Goal: Task Accomplishment & Management: Manage account settings

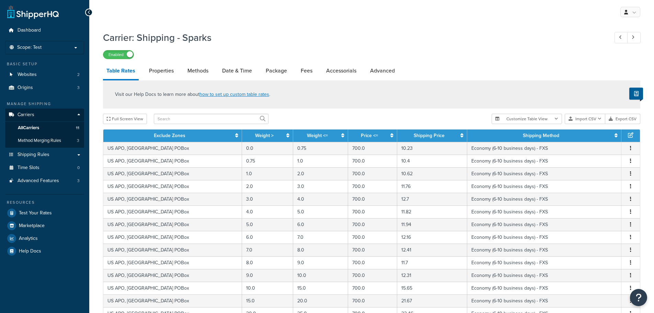
select select "25"
drag, startPoint x: 492, startPoint y: 76, endPoint x: 497, endPoint y: 78, distance: 4.9
click at [582, 118] on button "Import CSV" at bounding box center [585, 119] width 41 height 10
click at [592, 124] on div "Customize Table View Show all columns Show selected columns Import CSV Import a…" at bounding box center [566, 119] width 149 height 10
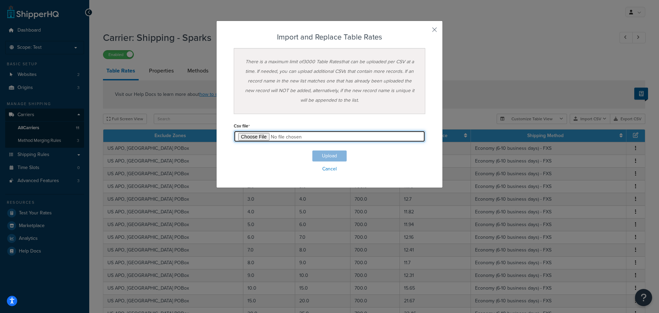
click at [262, 139] on input "file" at bounding box center [330, 136] width 192 height 12
type input "C:\fakepath\2025-09-16 Moflin Table Rates.csv"
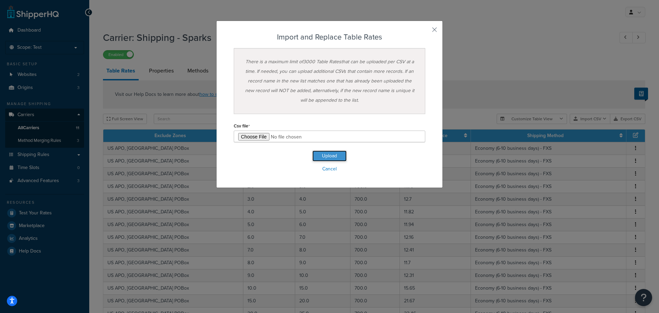
click at [326, 157] on button "Upload" at bounding box center [329, 155] width 34 height 11
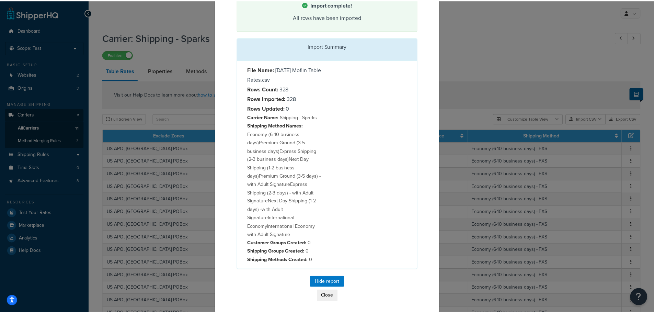
scroll to position [44, 0]
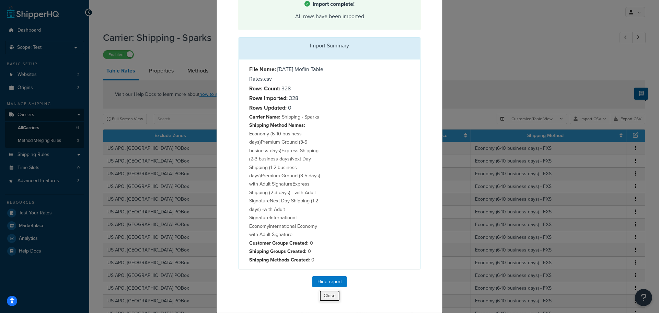
click at [326, 293] on button "Close" at bounding box center [329, 296] width 21 height 12
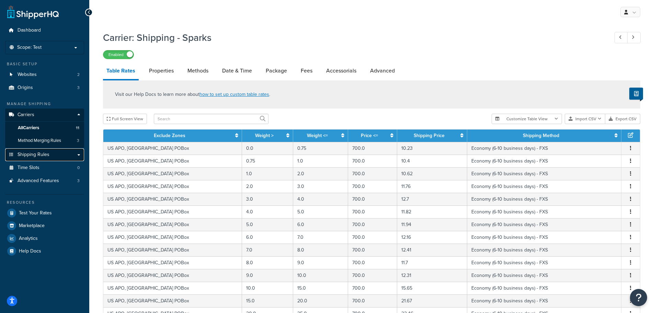
click at [41, 152] on span "Shipping Rules" at bounding box center [34, 155] width 32 height 6
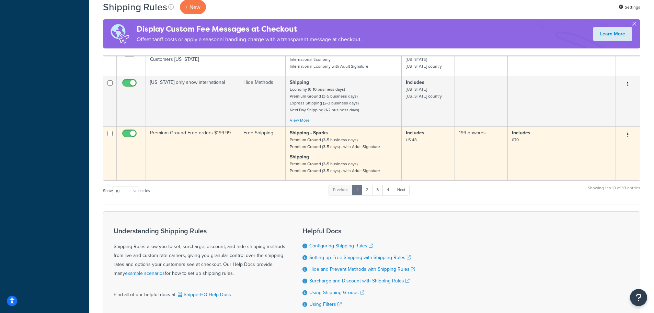
scroll to position [390, 0]
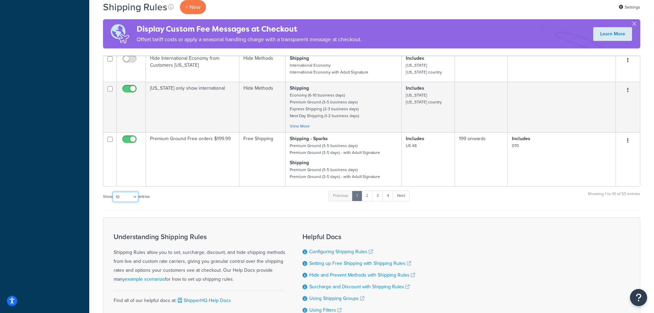
click at [133, 197] on select "10 15 25 50 100 1000" at bounding box center [126, 197] width 26 height 10
select select "1000"
click at [113, 192] on select "10 15 25 50 100 1000" at bounding box center [126, 197] width 26 height 10
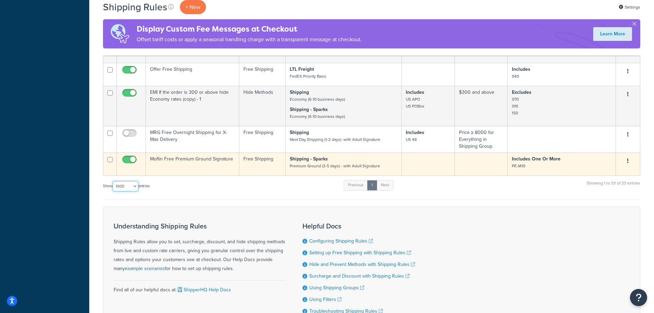
scroll to position [1421, 0]
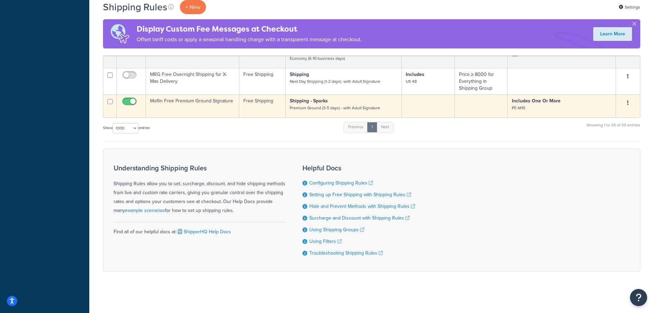
click at [182, 103] on td "Moflin Free Premium Ground Signature" at bounding box center [192, 105] width 93 height 23
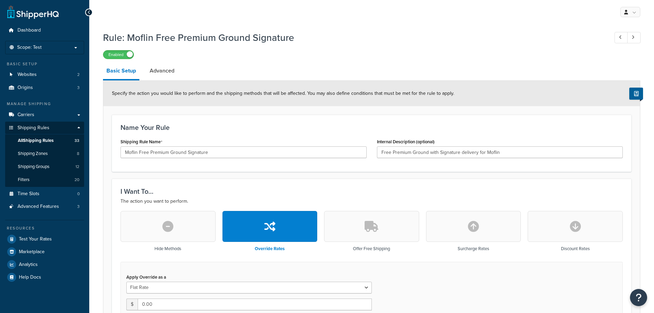
select select "SHIPPING_GROUP"
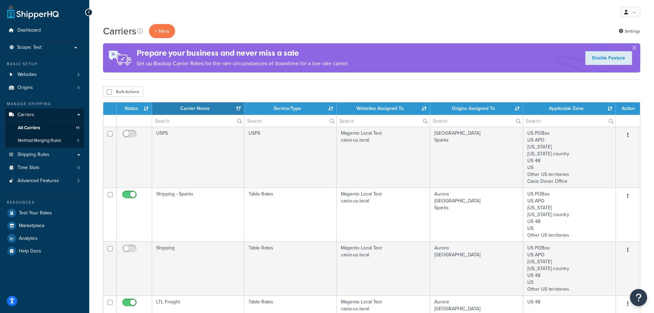
select select "15"
click at [64, 155] on link "Shipping Rules" at bounding box center [44, 154] width 79 height 13
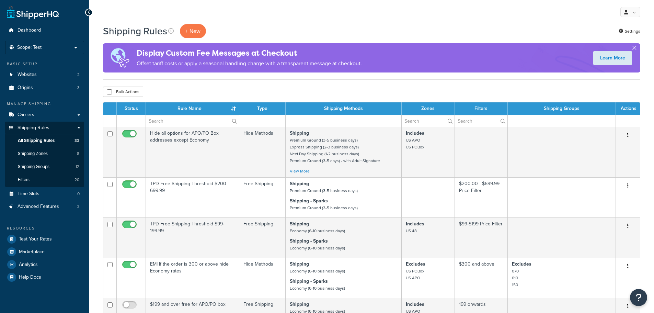
select select "1000"
click at [59, 168] on link "Shipping Groups 12" at bounding box center [44, 166] width 79 height 13
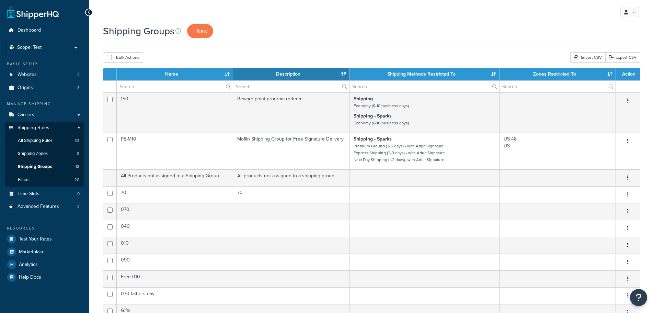
select select "15"
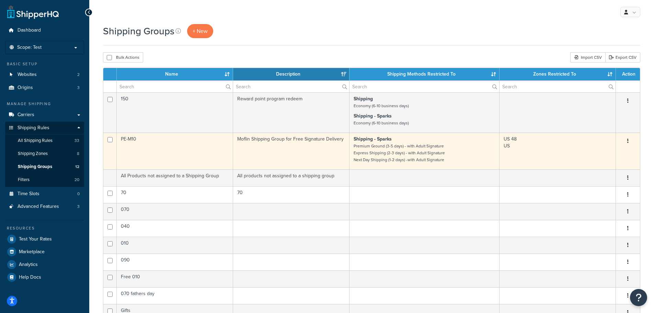
click at [185, 148] on td "PE-M10" at bounding box center [175, 151] width 116 height 37
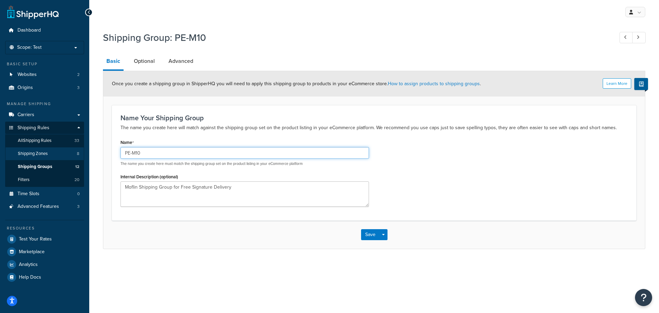
drag, startPoint x: 68, startPoint y: 155, endPoint x: 58, endPoint y: 158, distance: 10.3
click at [57, 157] on div "Dashboard Scope: Test Basic Setup Websites 2 Origins 3 Manage Shipping Carriers…" at bounding box center [329, 156] width 659 height 313
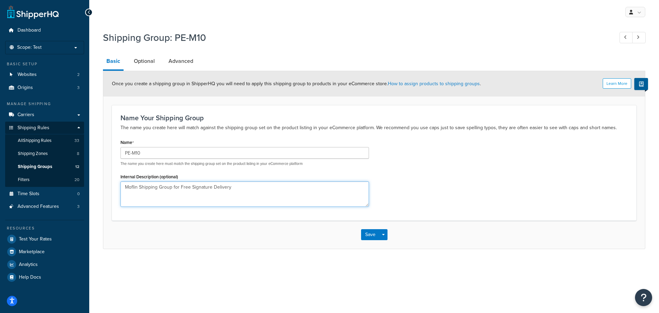
drag, startPoint x: 234, startPoint y: 190, endPoint x: 117, endPoint y: 195, distance: 116.8
click at [117, 195] on div "Name PE-M10 The name you create here must match the shipping group set on the p…" at bounding box center [244, 174] width 259 height 74
click at [145, 62] on link "Optional" at bounding box center [144, 61] width 28 height 16
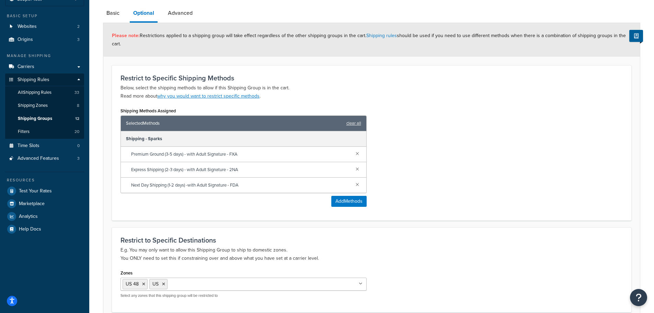
scroll to position [34, 0]
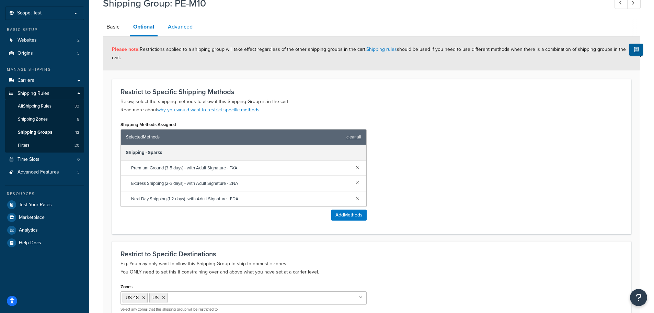
click at [172, 27] on link "Advanced" at bounding box center [180, 27] width 32 height 16
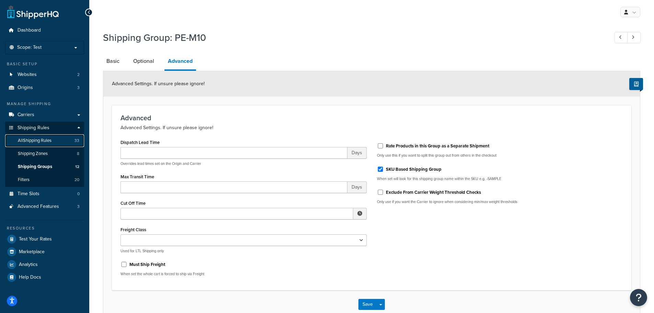
click at [50, 142] on span "All Shipping Rules" at bounding box center [35, 141] width 34 height 6
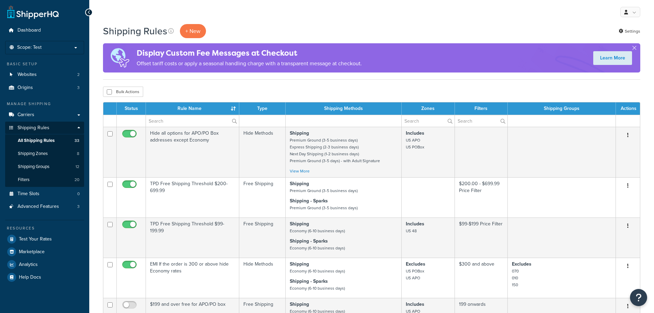
select select "1000"
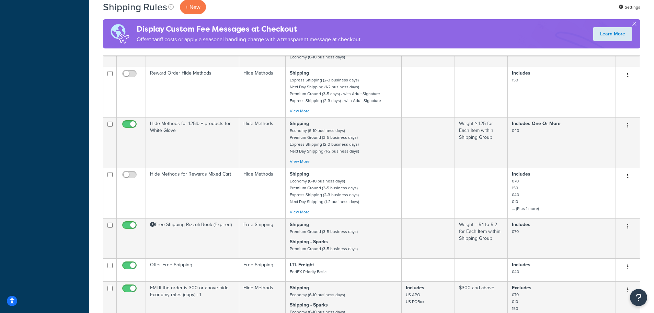
scroll to position [1421, 0]
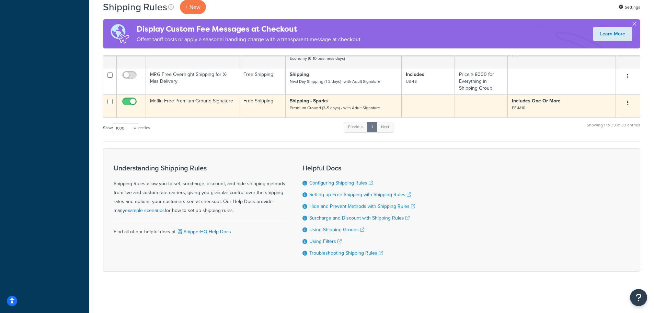
click at [605, 102] on p "Includes One Or More PE-M10" at bounding box center [562, 105] width 100 height 14
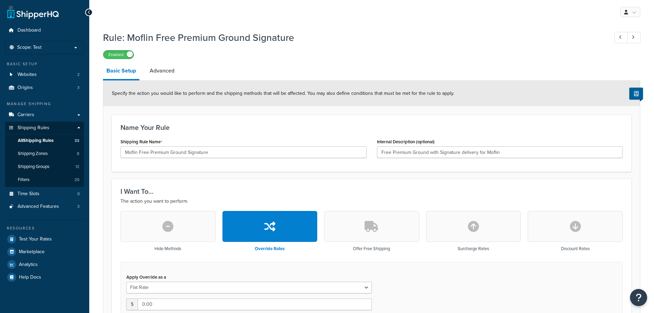
select select "SHIPPING_GROUP"
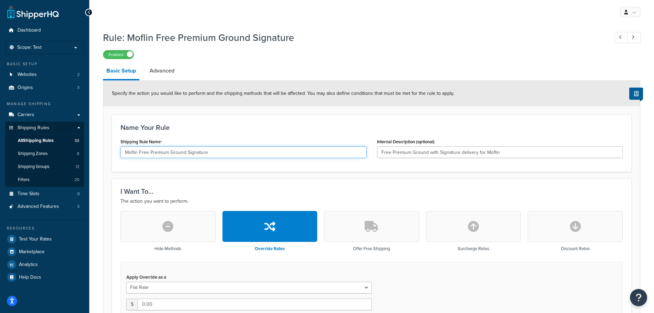
drag, startPoint x: 217, startPoint y: 154, endPoint x: 108, endPoint y: 154, distance: 108.5
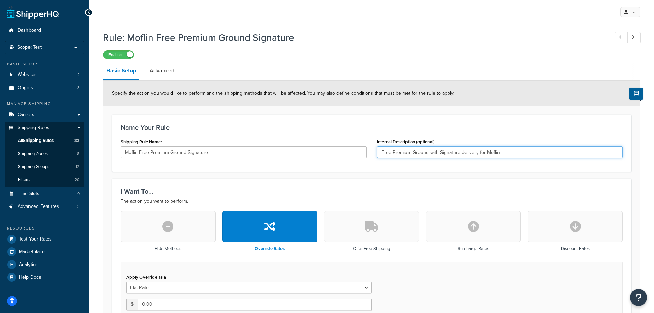
drag, startPoint x: 509, startPoint y: 150, endPoint x: 358, endPoint y: 159, distance: 151.0
click at [358, 159] on div "Shipping Rule Name Moflin Free Premium Ground Signature Internal Description (o…" at bounding box center [371, 150] width 513 height 26
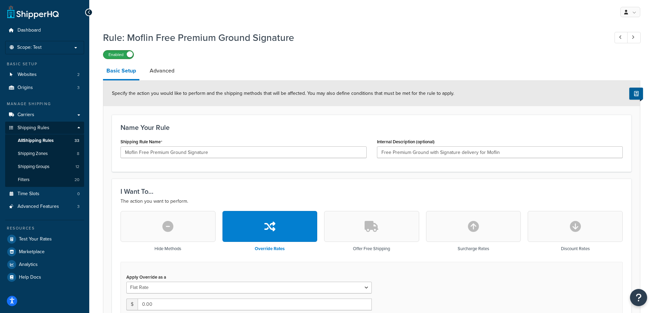
click at [115, 51] on label "Enabled" at bounding box center [118, 54] width 30 height 8
click at [125, 55] on label "Disabled" at bounding box center [118, 54] width 30 height 8
click at [78, 113] on link "Carriers" at bounding box center [44, 115] width 79 height 13
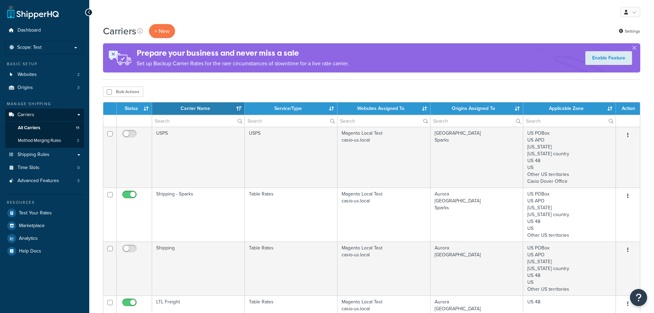
select select "15"
